Goal: Task Accomplishment & Management: Complete application form

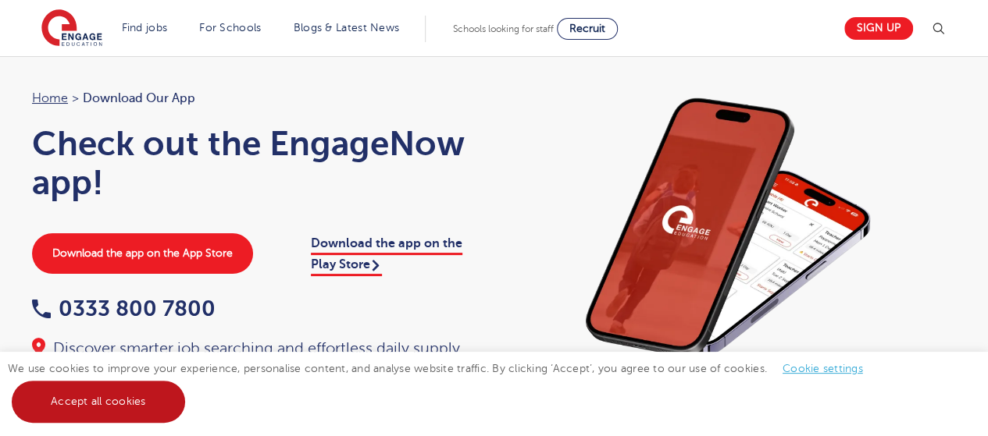
click at [82, 397] on link "Accept all cookies" at bounding box center [98, 402] width 173 height 42
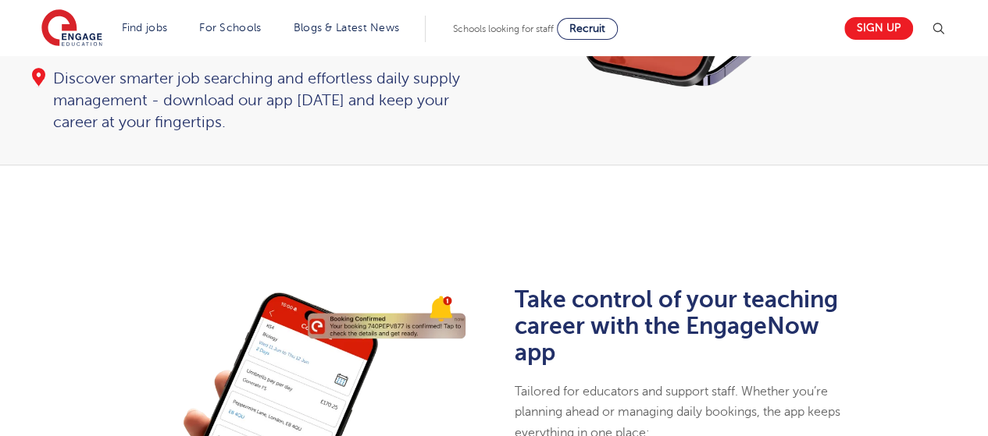
scroll to position [15, 0]
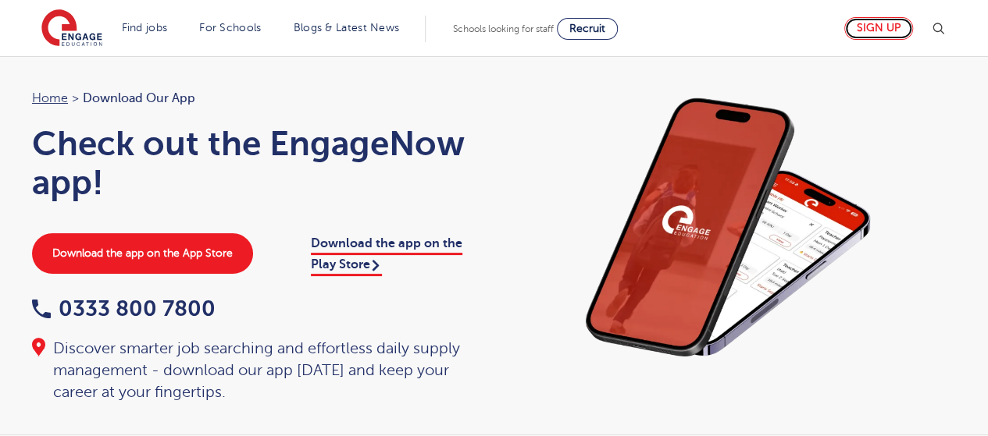
click at [879, 32] on link "Sign up" at bounding box center [878, 28] width 69 height 23
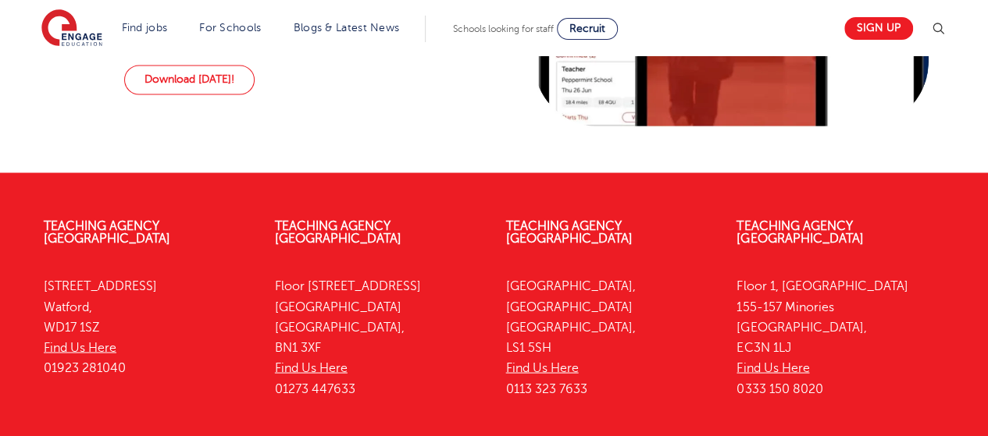
scroll to position [1447, 0]
